Goal: Task Accomplishment & Management: Use online tool/utility

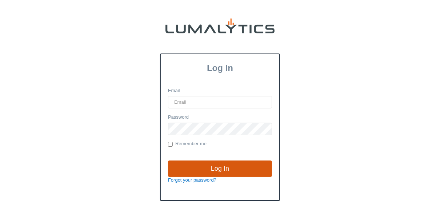
type input "lgray@valleytruckparts.com"
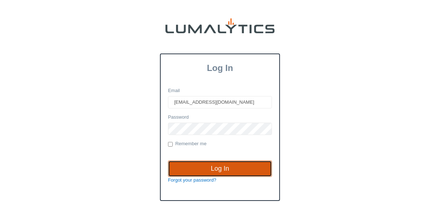
click at [206, 171] on input "Log In" at bounding box center [220, 168] width 104 height 17
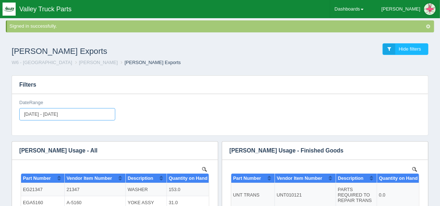
type input "[DATE]"
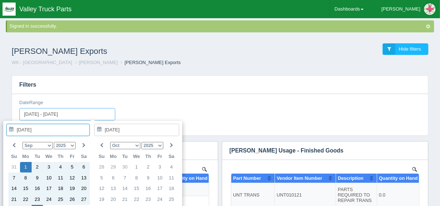
click at [40, 113] on input "[DATE] - [DATE]" at bounding box center [67, 114] width 96 height 12
click at [16, 145] on th at bounding box center [14, 145] width 12 height 11
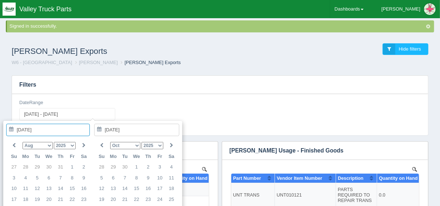
click at [16, 145] on th at bounding box center [14, 145] width 12 height 11
type input "[DATE]"
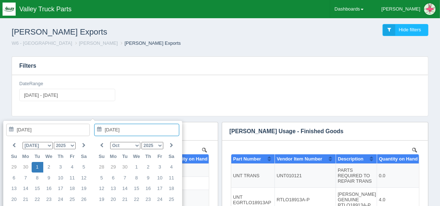
type input "[DATE]"
click at [157, 131] on input "[DATE]" at bounding box center [136, 130] width 85 height 12
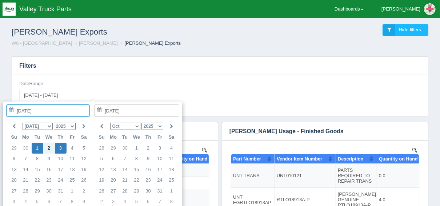
click at [103, 126] on icon at bounding box center [101, 126] width 3 height 5
type input "[DATE]"
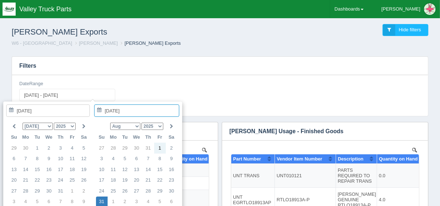
click at [131, 110] on input "[DATE]" at bounding box center [136, 110] width 85 height 12
type input "[DATE]"
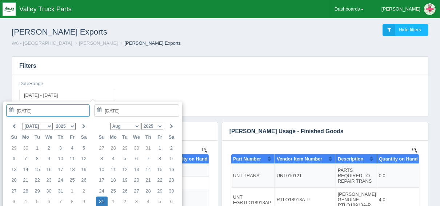
click at [134, 76] on div "DateRange [DATE] - [DATE]" at bounding box center [220, 95] width 416 height 41
click at [41, 94] on input "[DATE] - [DATE]" at bounding box center [67, 95] width 96 height 12
type input "[DATE] - [DATE]"
type input "[DATE]"
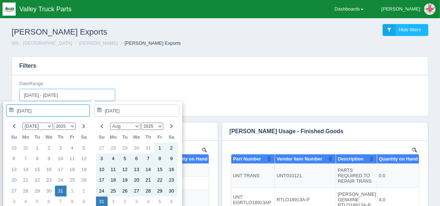
type input "[DATE] - [DATE]"
type input "[DATE]"
type input "2025-07- - [DATE]"
type input "[DATE]"
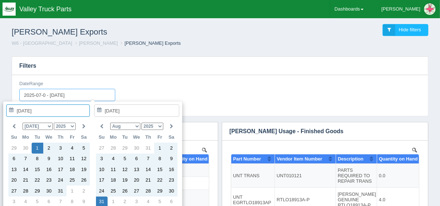
type input "[DATE] - [DATE]"
click at [93, 93] on input "[DATE] - [DATE]" at bounding box center [67, 95] width 96 height 12
type input "[DATE]"
type input "[DATE] - [DATE]"
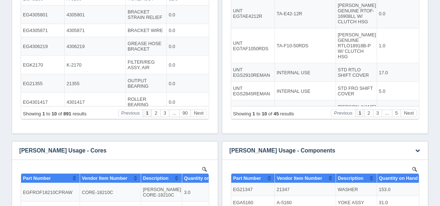
scroll to position [204, 0]
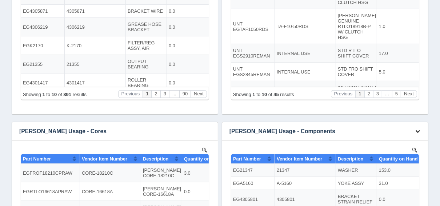
click at [418, 129] on icon "button" at bounding box center [417, 131] width 5 height 5
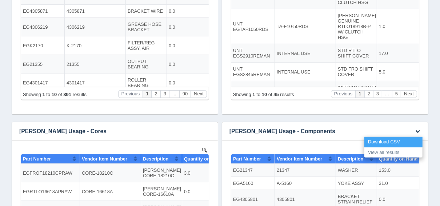
click at [406, 140] on link "Download CSV" at bounding box center [393, 142] width 58 height 11
